Goal: Entertainment & Leisure: Consume media (video, audio)

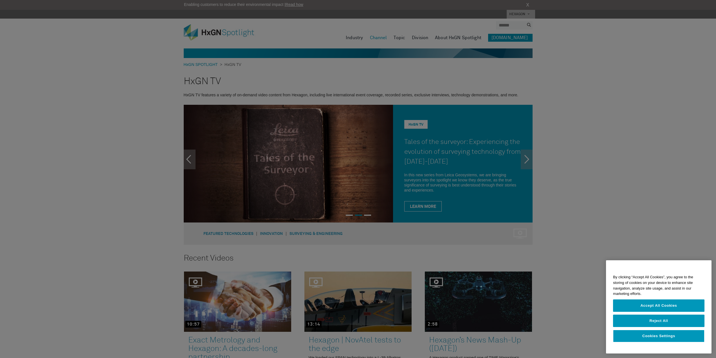
click at [131, 122] on div at bounding box center [358, 179] width 716 height 358
click at [642, 317] on button "Reject All" at bounding box center [658, 320] width 91 height 12
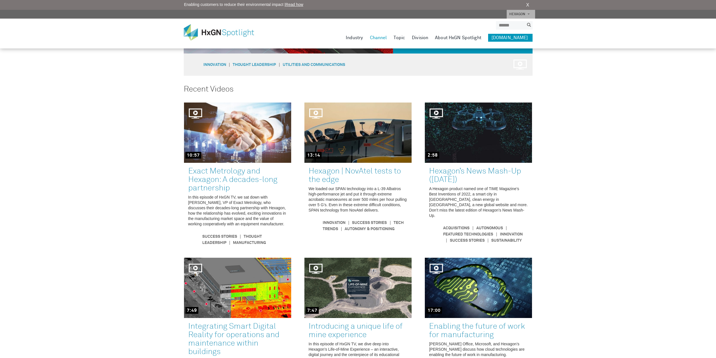
scroll to position [295, 0]
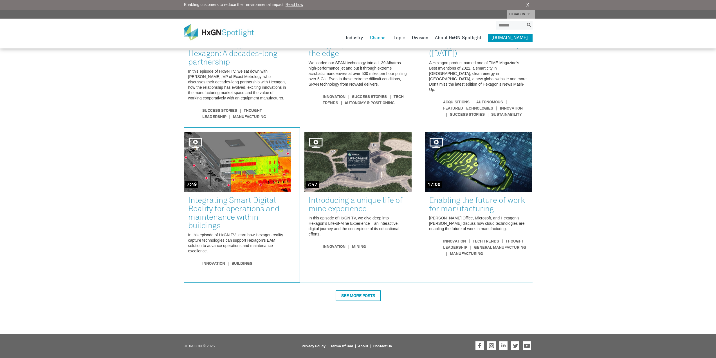
click at [239, 210] on link at bounding box center [242, 205] width 116 height 155
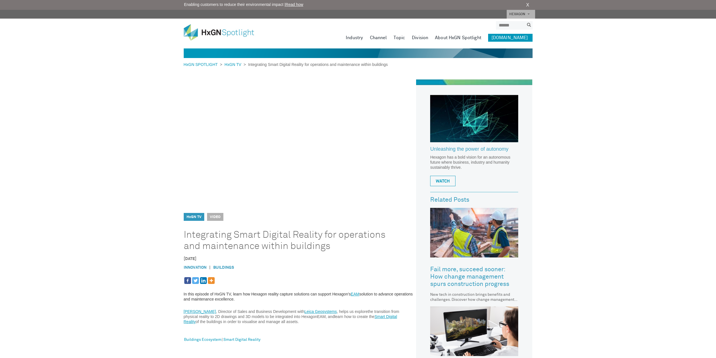
scroll to position [169, 0]
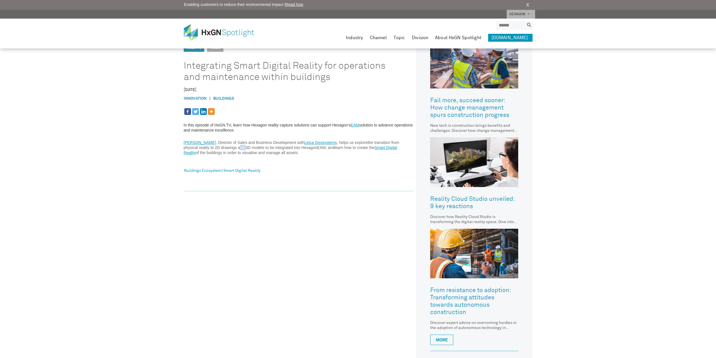
drag, startPoint x: 224, startPoint y: 147, endPoint x: 230, endPoint y: 146, distance: 6.5
click at [230, 146] on span "the transition from physical reality to 2D drawings and 3D models to be integra…" at bounding box center [292, 145] width 216 height 10
drag, startPoint x: 235, startPoint y: 146, endPoint x: 248, endPoint y: 146, distance: 12.4
click at [247, 146] on span "the transition from physical reality to 2D drawings and 3D models to be integra…" at bounding box center [292, 145] width 216 height 10
drag, startPoint x: 278, startPoint y: 146, endPoint x: 285, endPoint y: 146, distance: 7.6
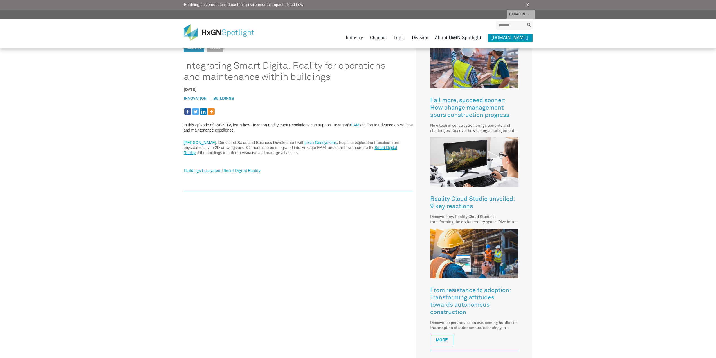
click at [278, 146] on span "the transition from physical reality to 2D drawings and 3D models to be integra…" at bounding box center [292, 145] width 216 height 10
click at [332, 159] on div "In this episode of HxGN TV, learn how Hexagon reality capture solutions can sup…" at bounding box center [299, 149] width 230 height 83
